Goal: Task Accomplishment & Management: Complete application form

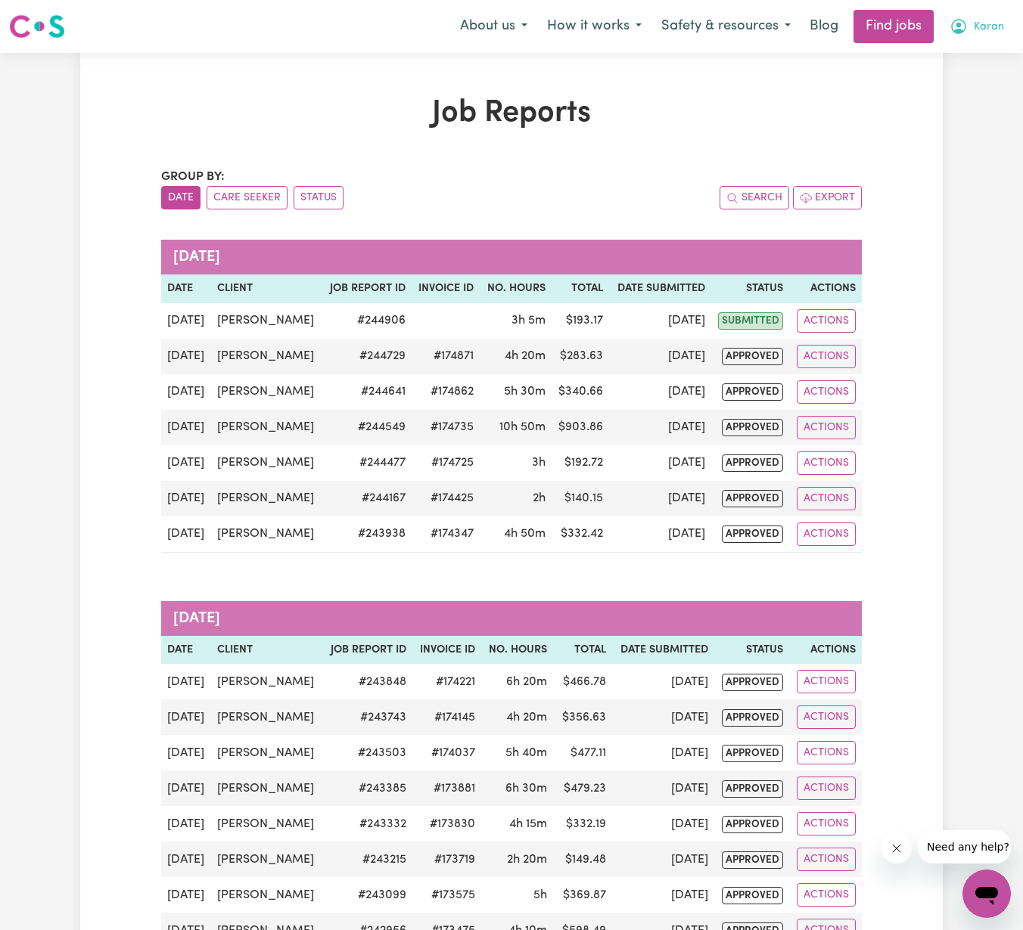
click at [966, 25] on icon "My Account" at bounding box center [958, 26] width 18 height 18
click at [781, 131] on h1 "Job Reports" at bounding box center [511, 113] width 700 height 36
click at [958, 30] on icon "My Account" at bounding box center [958, 26] width 15 height 15
click at [951, 54] on link "My Account" at bounding box center [953, 59] width 120 height 29
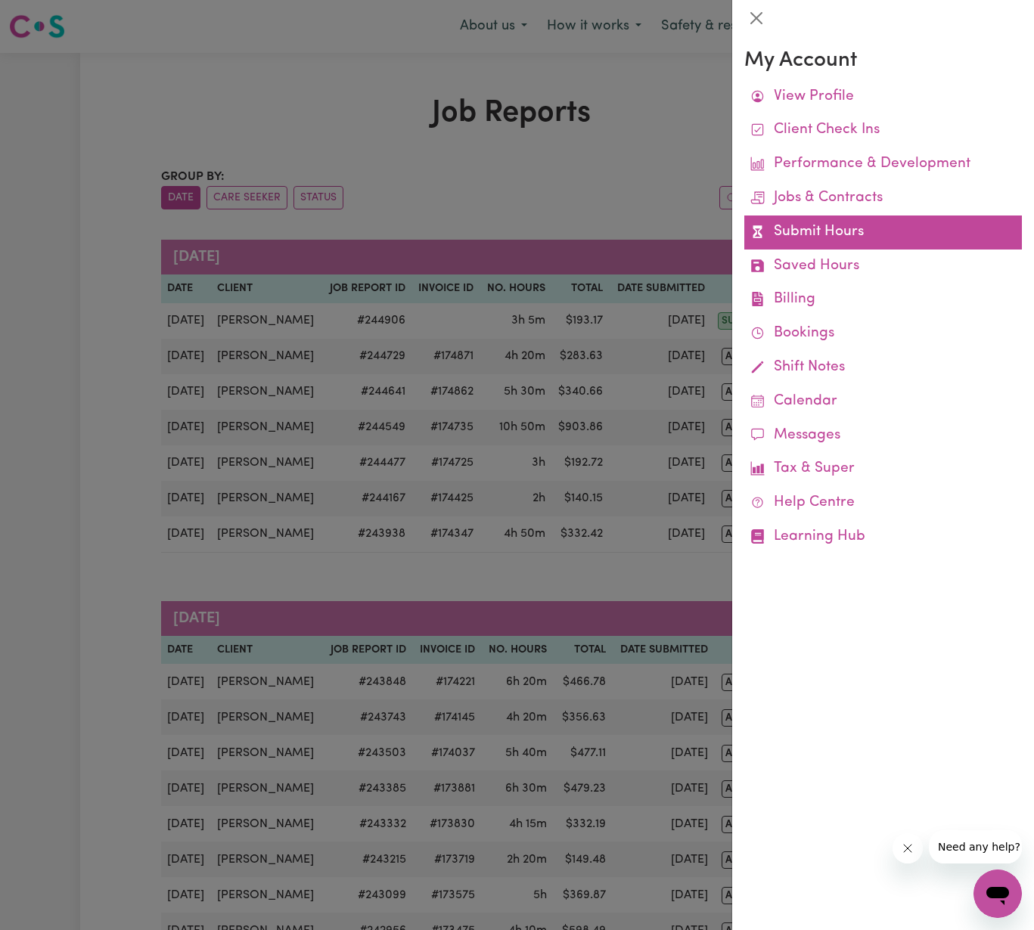
click at [822, 243] on link "Submit Hours" at bounding box center [883, 233] width 278 height 34
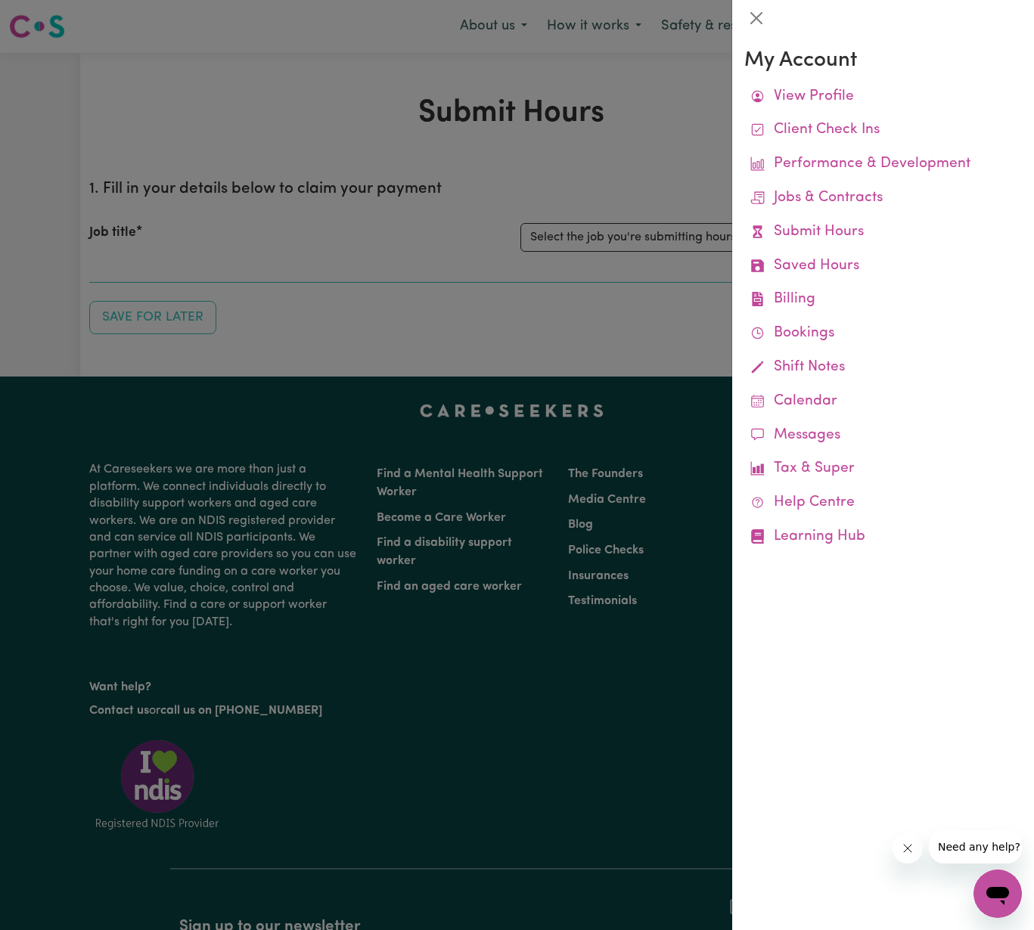
click at [581, 305] on div at bounding box center [517, 465] width 1034 height 930
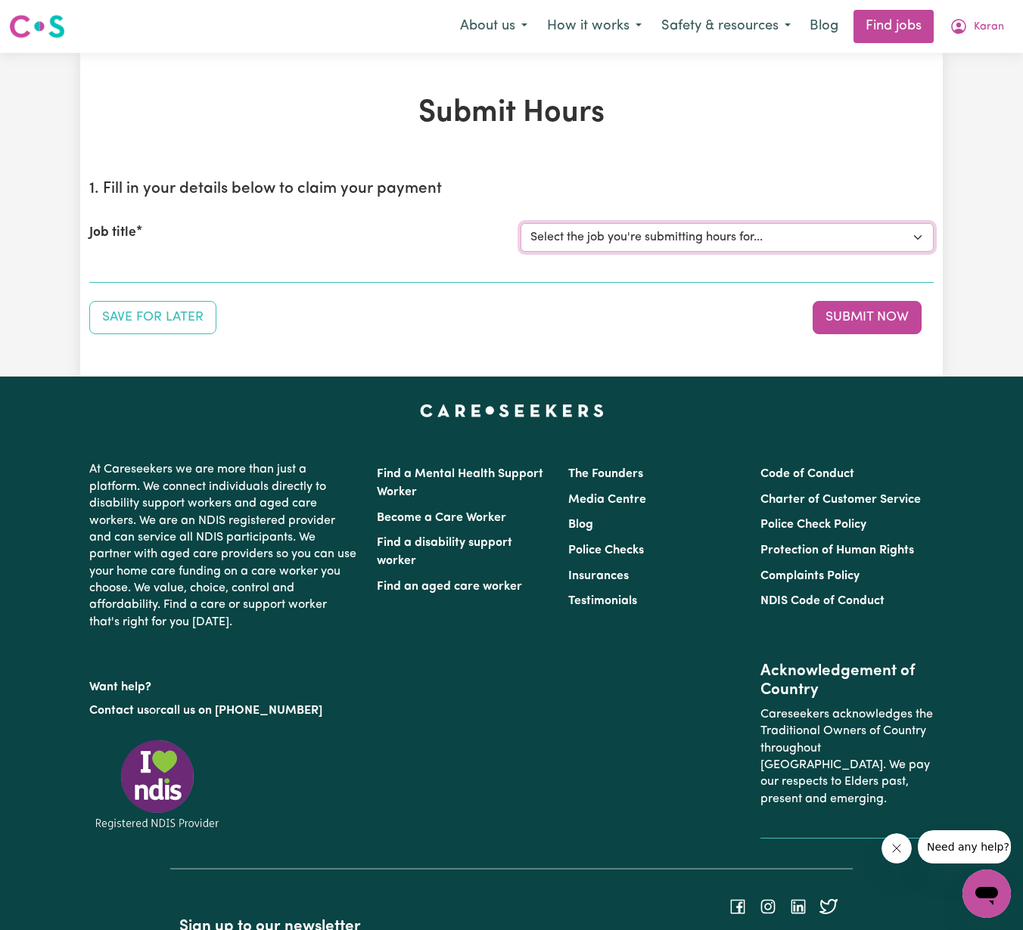
click at [794, 228] on select "Select the job you're submitting hours for... [[PERSON_NAME]] Support Worker Ne…" at bounding box center [726, 237] width 413 height 29
select select "14903"
click at [520, 223] on select "Select the job you're submitting hours for... [[PERSON_NAME]] Support Worker Ne…" at bounding box center [726, 237] width 413 height 29
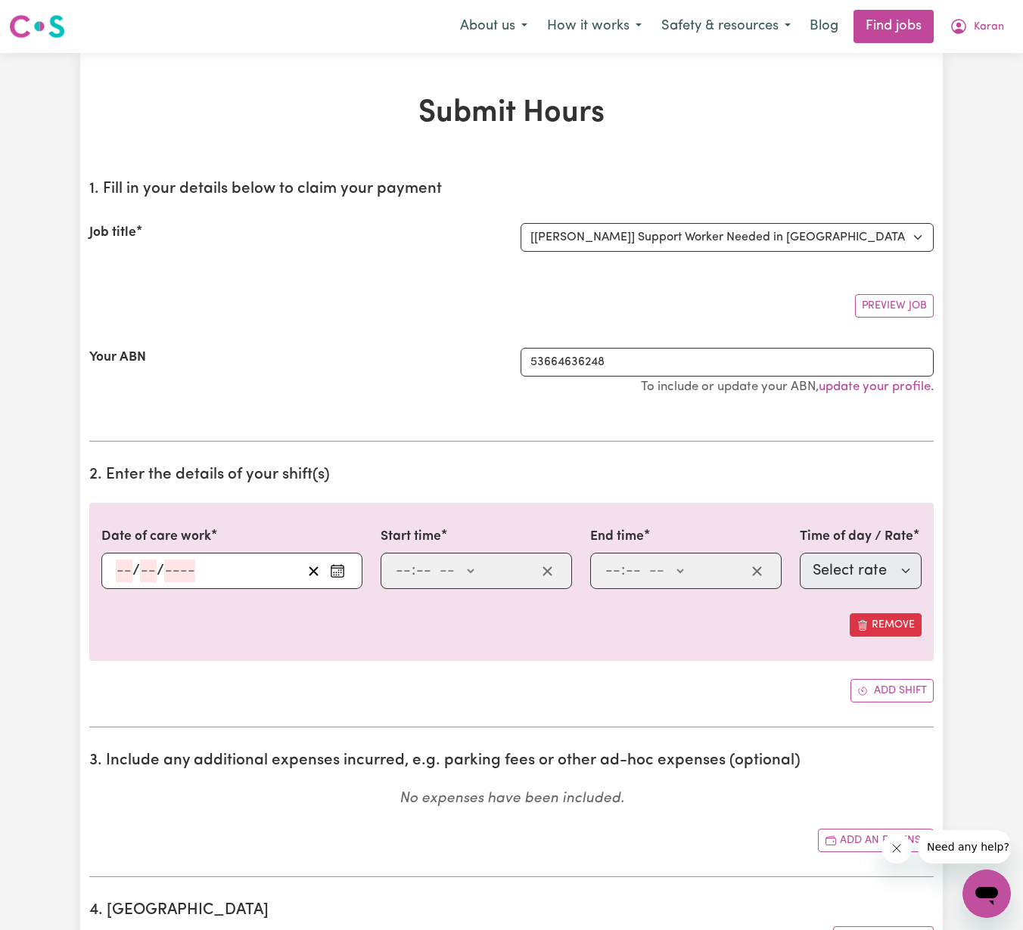
click at [212, 569] on div "/ /" at bounding box center [208, 571] width 188 height 23
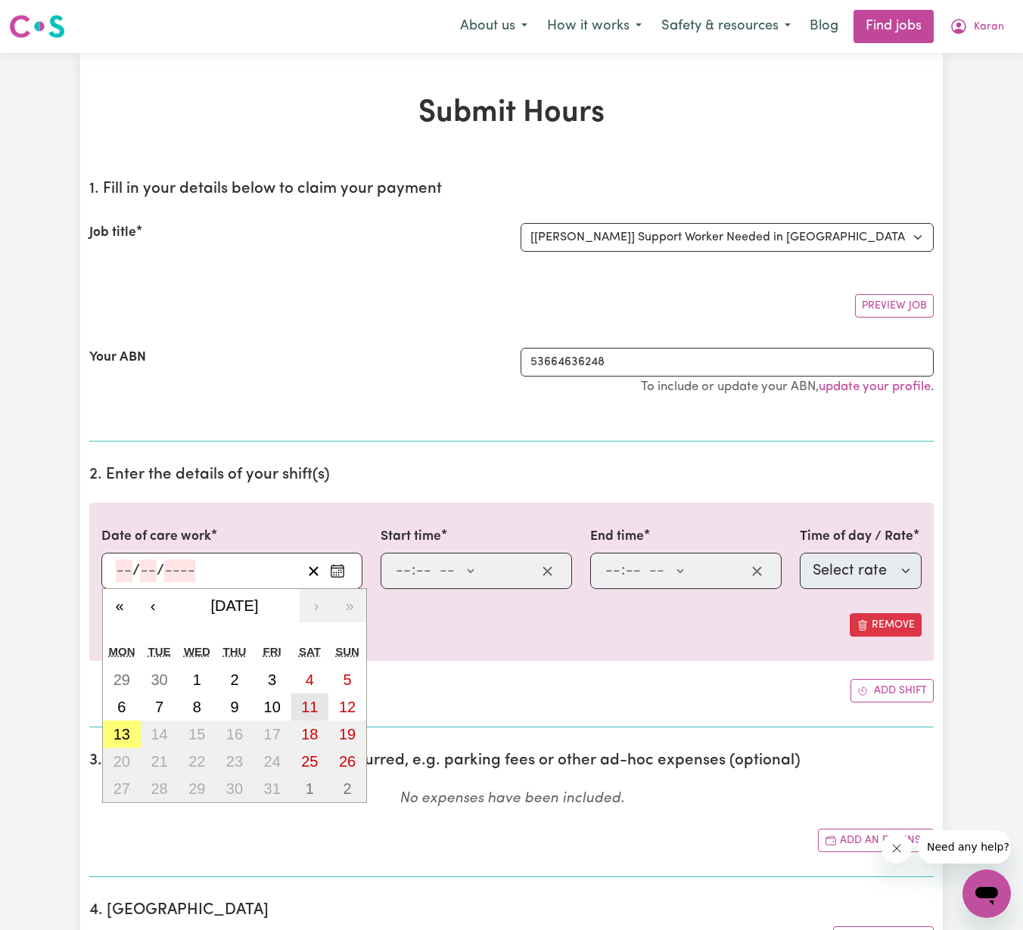
click at [302, 707] on abbr "11" at bounding box center [309, 707] width 17 height 17
type input "[DATE]"
type input "11"
type input "10"
type input "2025"
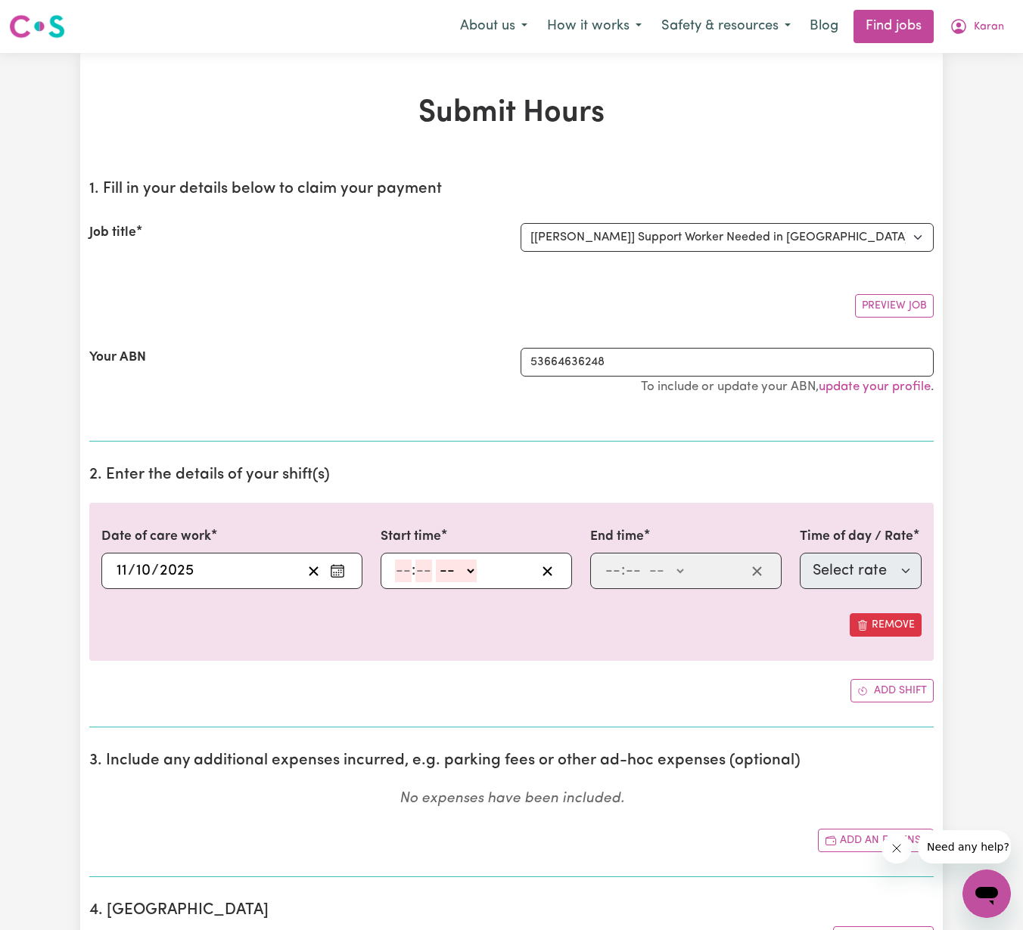
click at [408, 578] on input "number" at bounding box center [403, 571] width 17 height 23
type input "9"
type input "00"
select select "am"
type input "09:00"
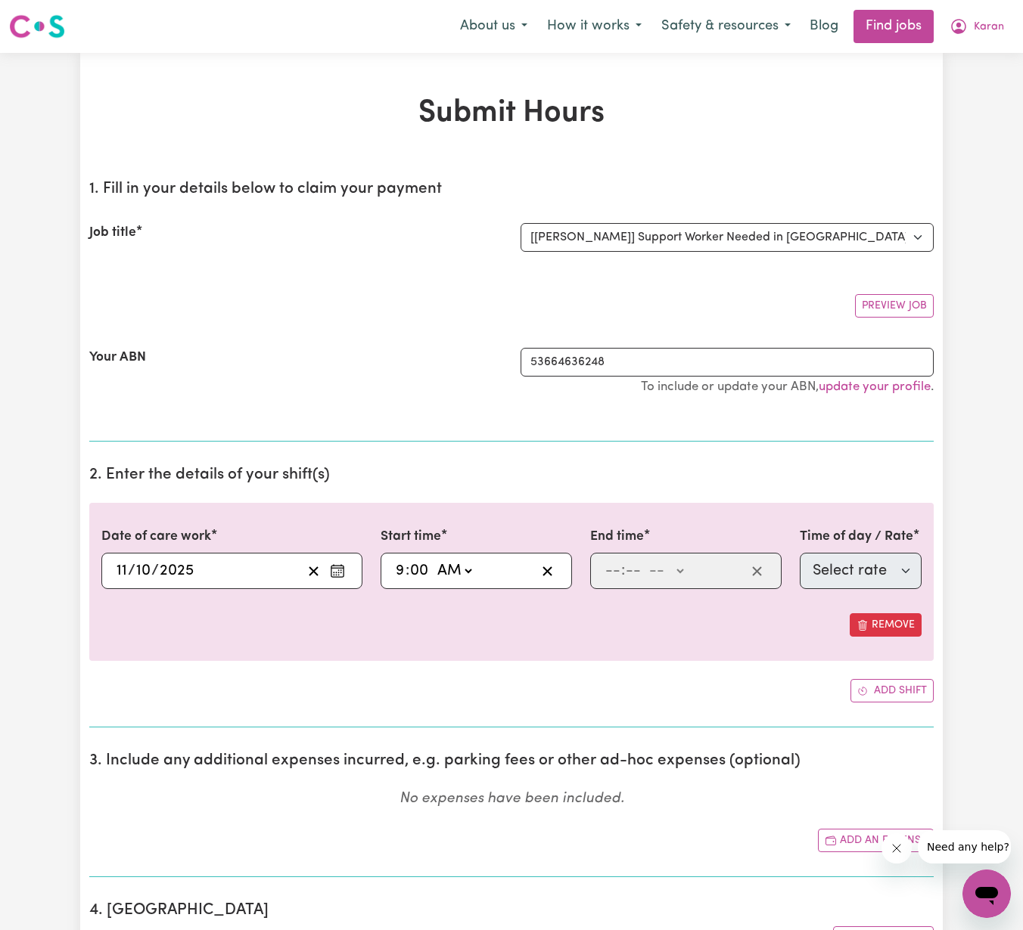
type input "0"
click at [623, 575] on span ":" at bounding box center [623, 571] width 4 height 17
click at [612, 576] on input "number" at bounding box center [612, 571] width 17 height 23
type input "12"
type input "55"
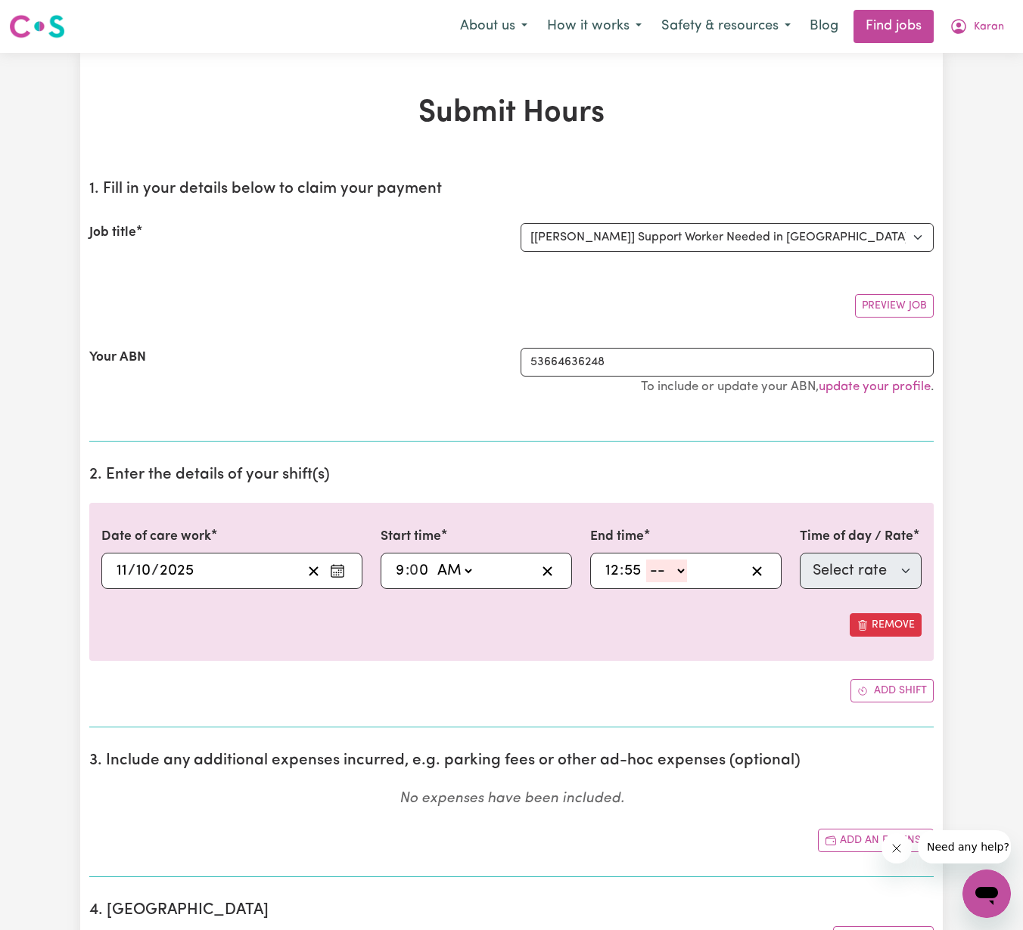
select select "pm"
type input "12:55"
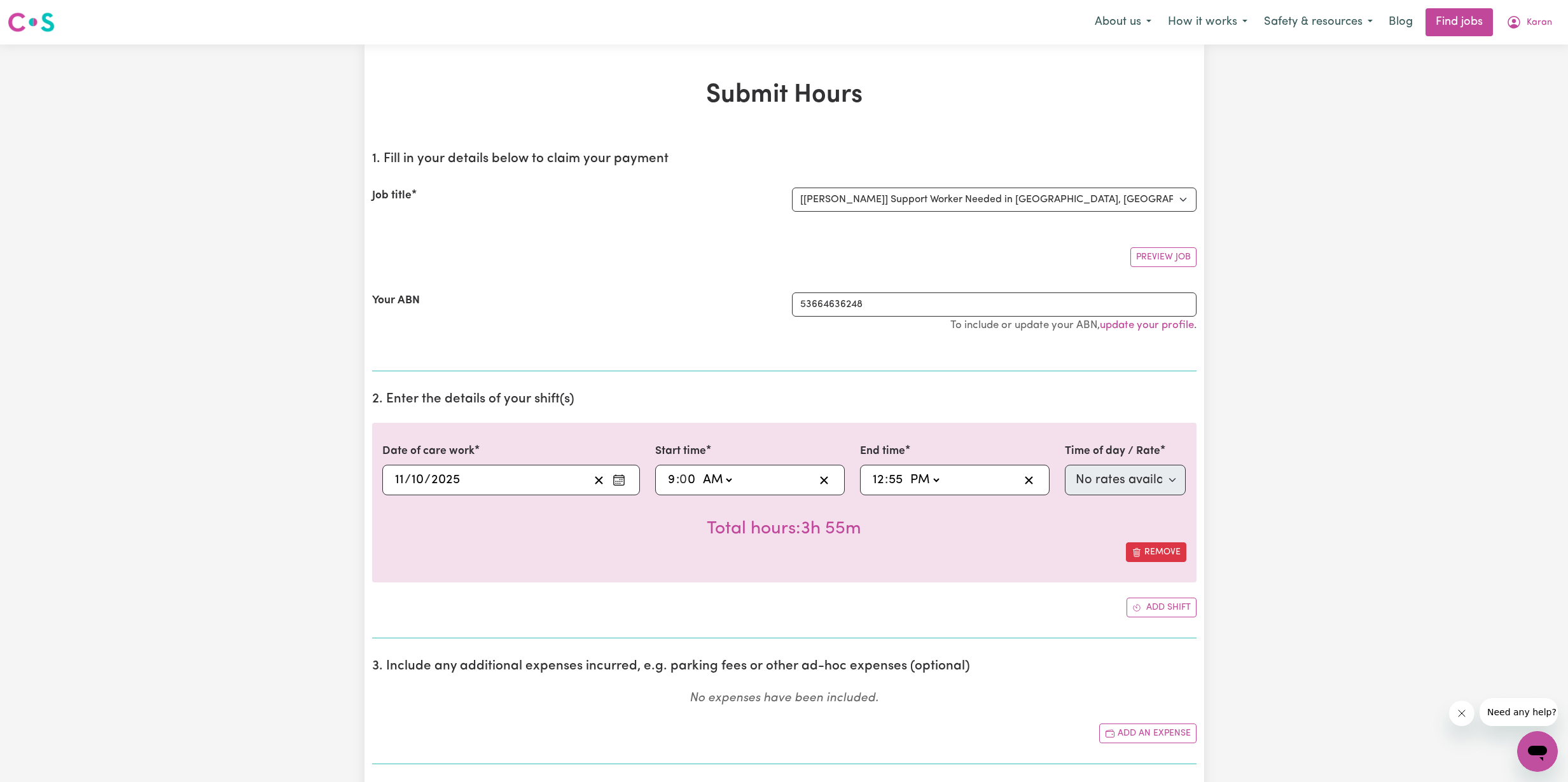
click at [859, 19] on span "Karan" at bounding box center [1539, 23] width 25 height 14
click at [859, 53] on link "My Account" at bounding box center [1509, 50] width 101 height 24
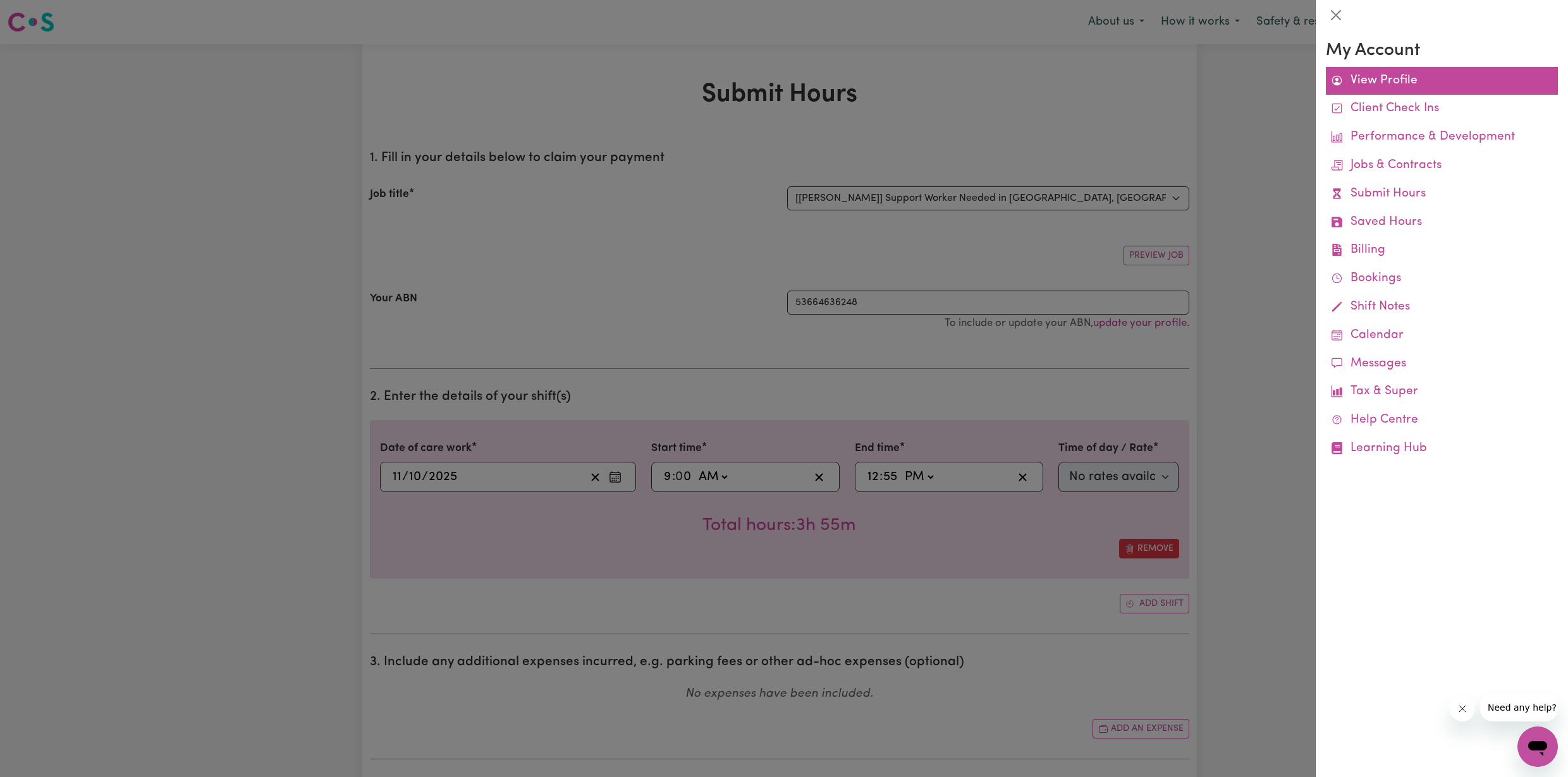
click at [854, 74] on link "View Profile" at bounding box center [1442, 81] width 232 height 28
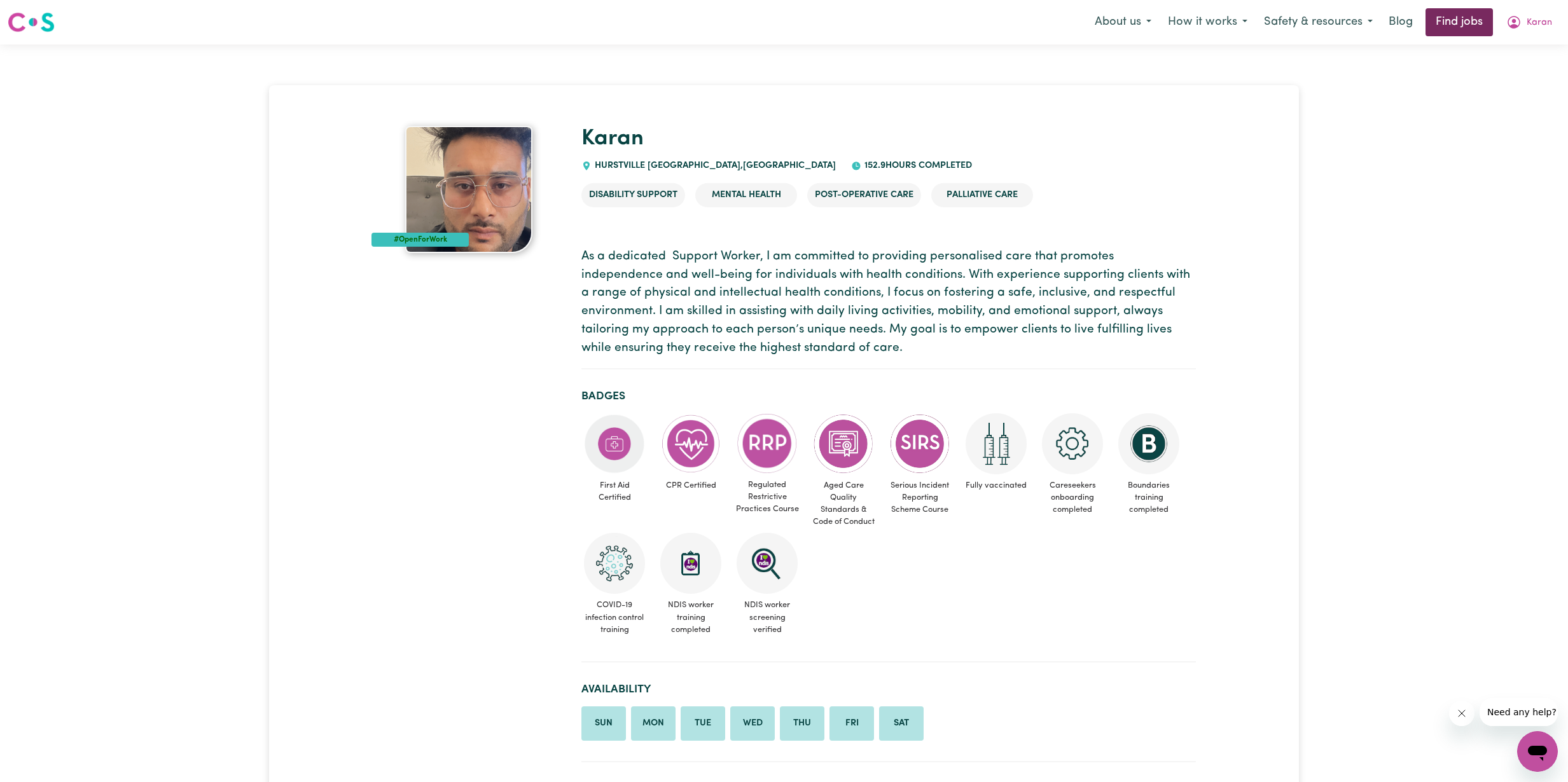
click at [859, 25] on link "Find jobs" at bounding box center [1459, 22] width 67 height 28
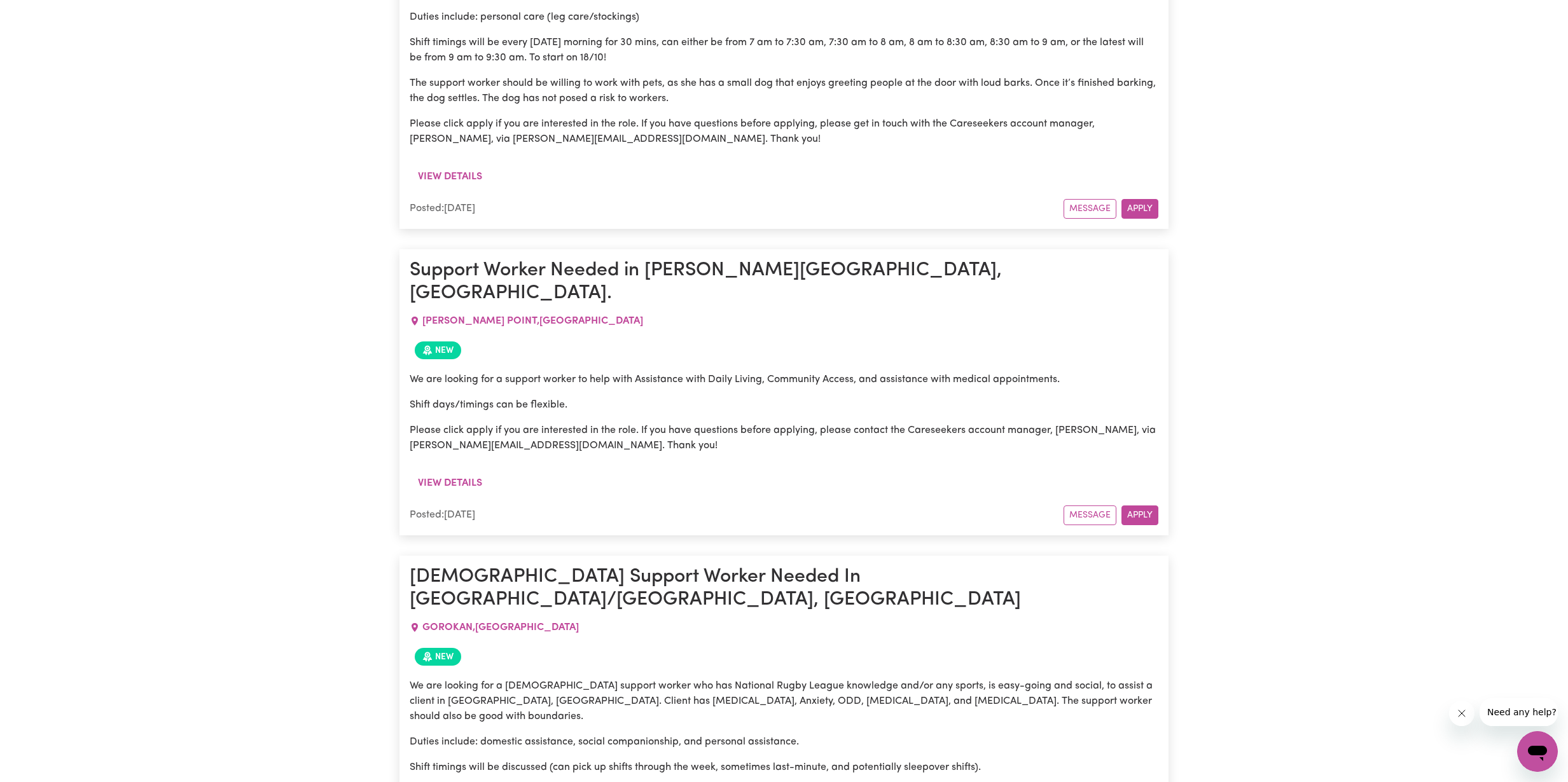
scroll to position [3601, 0]
